Goal: Task Accomplishment & Management: Use online tool/utility

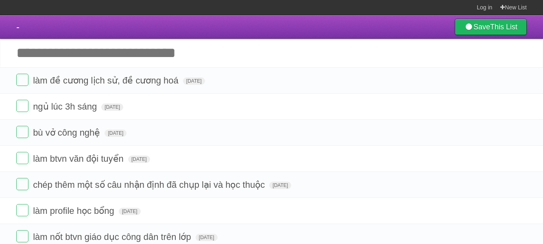
click at [20, 80] on label at bounding box center [22, 80] width 12 height 12
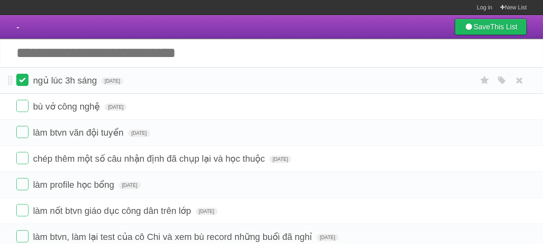
click at [23, 79] on label at bounding box center [22, 80] width 12 height 12
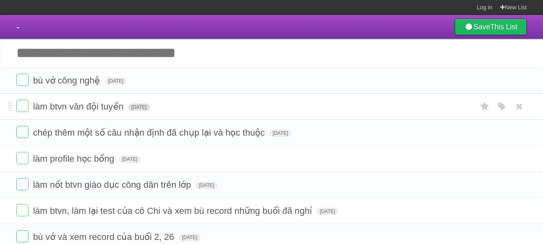
click at [150, 107] on span "[DATE]" at bounding box center [139, 106] width 22 height 7
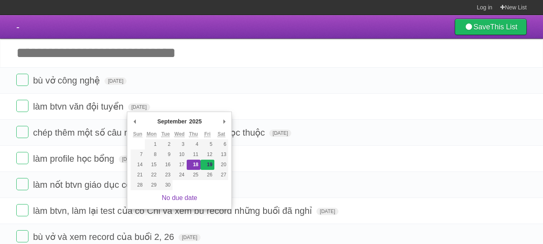
type span "[DATE]"
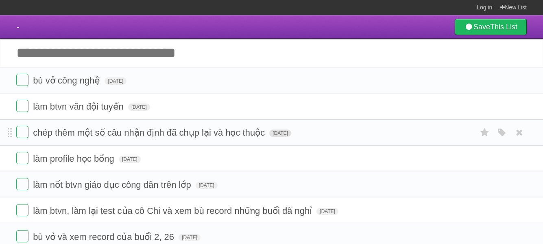
click at [287, 137] on span "[DATE]" at bounding box center [280, 132] width 22 height 7
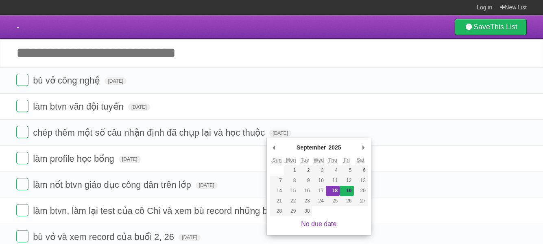
type span "[DATE]"
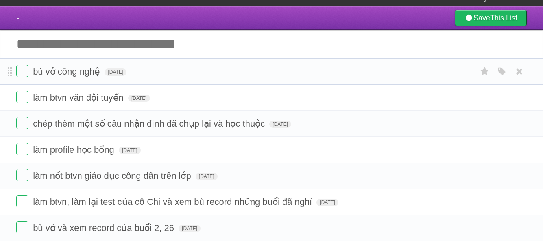
scroll to position [9, 0]
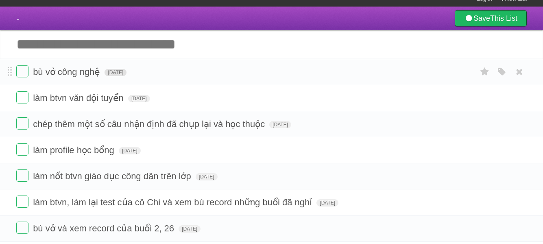
click at [121, 76] on span "[DATE]" at bounding box center [115, 72] width 22 height 7
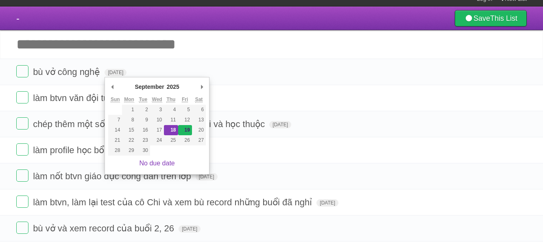
type span "[DATE]"
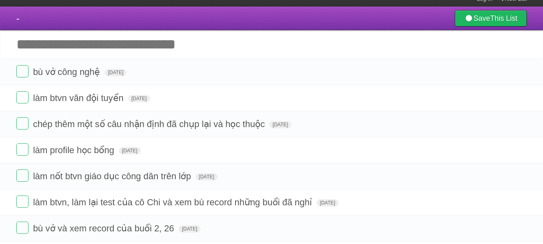
click at [91, 56] on input "Add another task" at bounding box center [271, 44] width 543 height 28
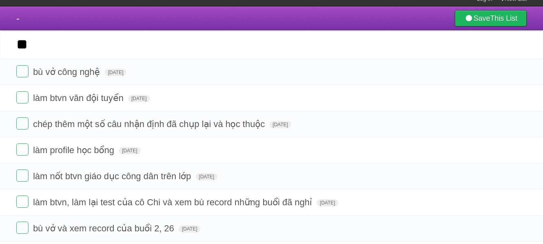
type input "*"
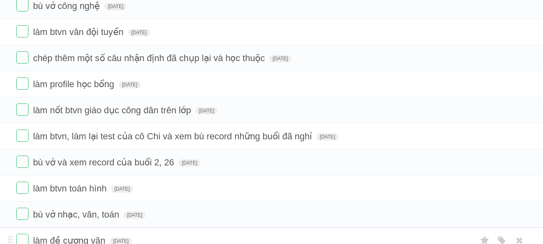
scroll to position [0, 0]
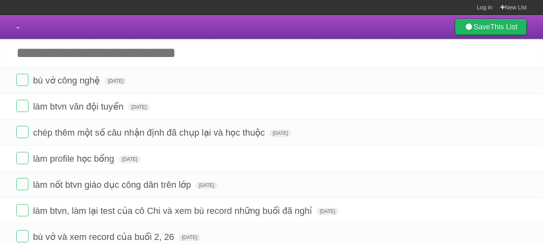
click at [109, 53] on input "Add another task" at bounding box center [271, 53] width 543 height 28
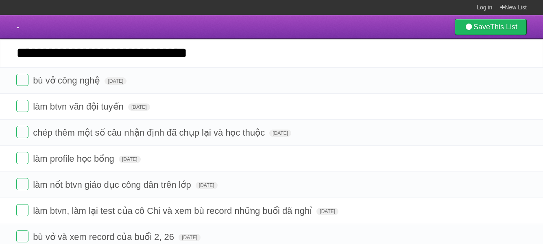
type input "**********"
click input "*********" at bounding box center [0, 0] width 0 height 0
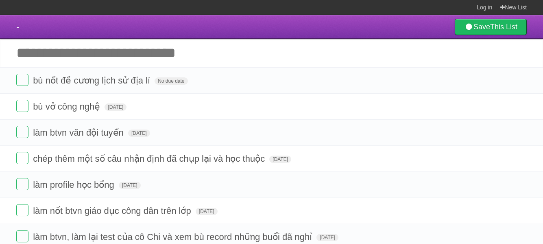
click at [111, 54] on input "Add another task" at bounding box center [271, 53] width 543 height 28
click at [115, 48] on input "Add another task" at bounding box center [271, 53] width 543 height 28
click at [165, 76] on form "bù nốt đề cương lịch sử địa lí No due date White Red Blue Green Purple Orange" at bounding box center [271, 80] width 510 height 13
click at [166, 80] on span "No due date" at bounding box center [170, 80] width 33 height 7
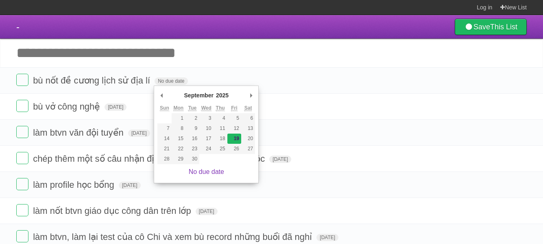
type span "[DATE]"
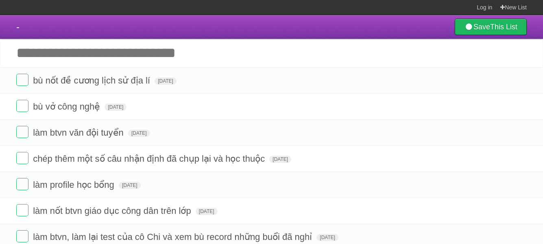
click at [156, 54] on input "Add another task" at bounding box center [271, 53] width 543 height 28
type input "*"
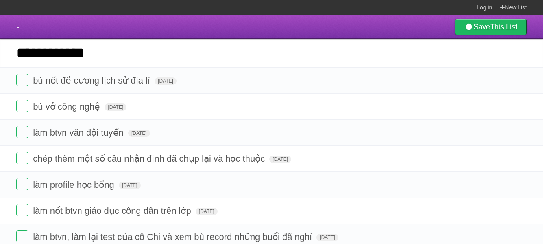
type input "**********"
click input "*********" at bounding box center [0, 0] width 0 height 0
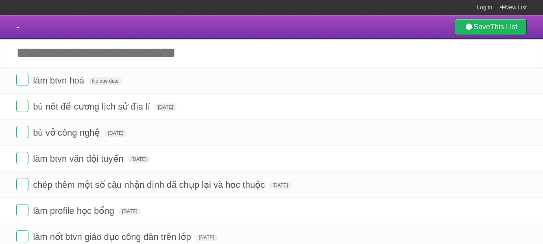
drag, startPoint x: 127, startPoint y: 51, endPoint x: 120, endPoint y: 52, distance: 7.5
drag, startPoint x: 120, startPoint y: 52, endPoint x: 76, endPoint y: 54, distance: 44.4
click at [76, 54] on input "Add another task" at bounding box center [271, 53] width 543 height 28
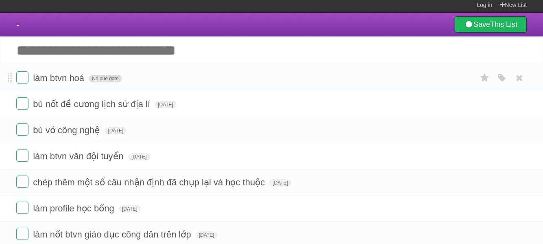
drag, startPoint x: 117, startPoint y: 74, endPoint x: 117, endPoint y: 79, distance: 4.9
click at [117, 74] on form "làm btvn hoá No due date White Red Blue Green Purple Orange" at bounding box center [271, 77] width 510 height 13
click at [113, 79] on span "No due date" at bounding box center [105, 78] width 33 height 7
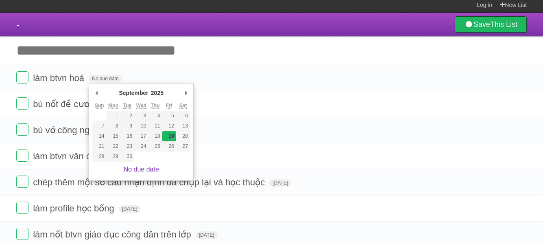
type span "[DATE]"
